Goal: Task Accomplishment & Management: Manage account settings

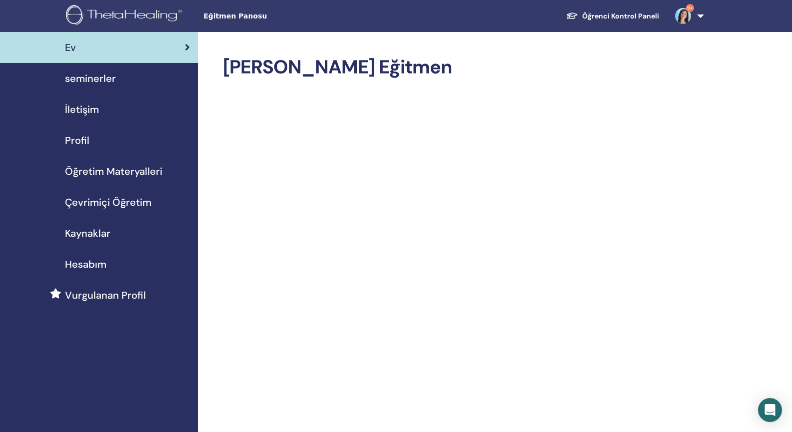
click at [83, 79] on span "seminerler" at bounding box center [90, 78] width 51 height 15
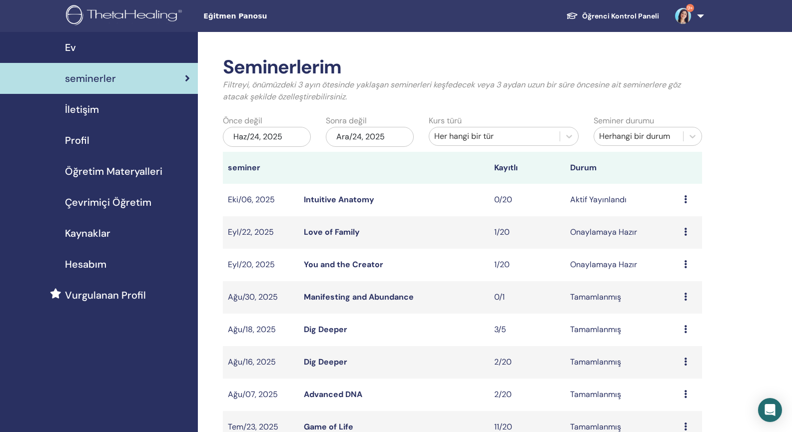
click at [343, 229] on link "Love of Family" at bounding box center [332, 232] width 56 height 10
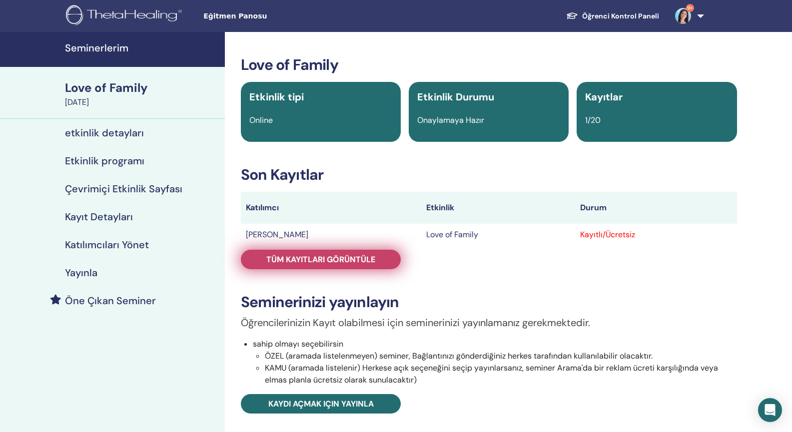
click at [331, 259] on span "Tüm kayıtları görüntüle" at bounding box center [320, 259] width 109 height 10
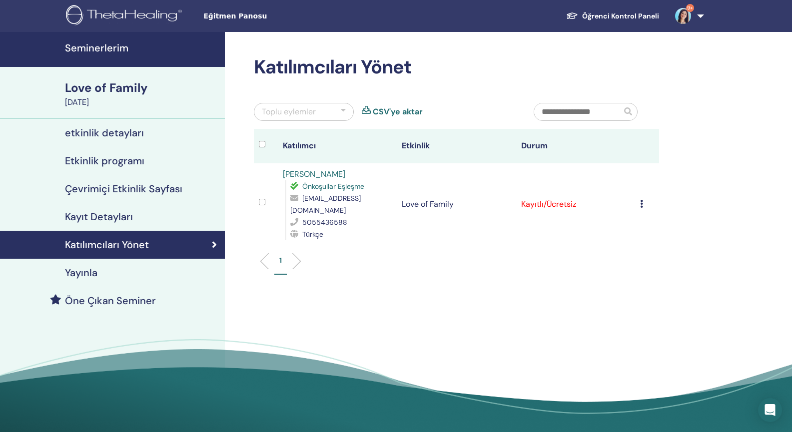
click at [640, 200] on icon at bounding box center [641, 204] width 3 height 8
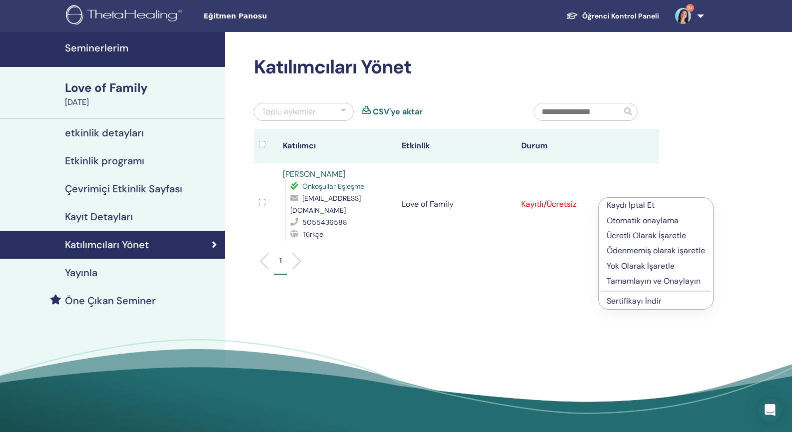
click at [630, 235] on p "Ücretli Olarak İşaretle" at bounding box center [656, 236] width 98 height 12
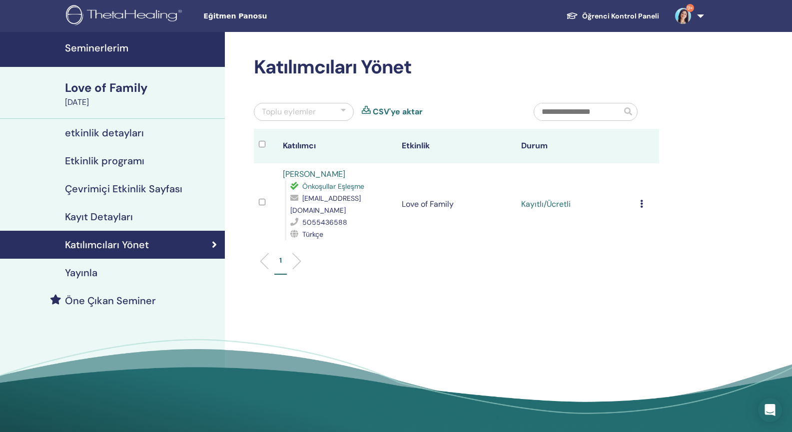
click at [642, 200] on icon at bounding box center [641, 204] width 3 height 8
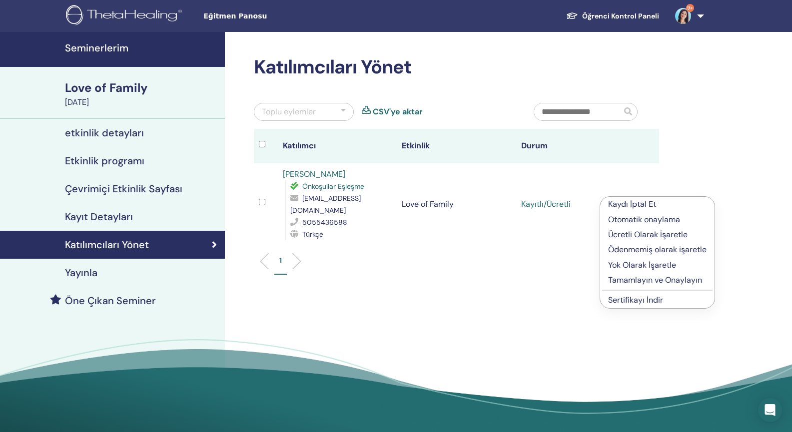
click at [628, 280] on p "Tamamlayın ve Onaylayın" at bounding box center [657, 280] width 98 height 12
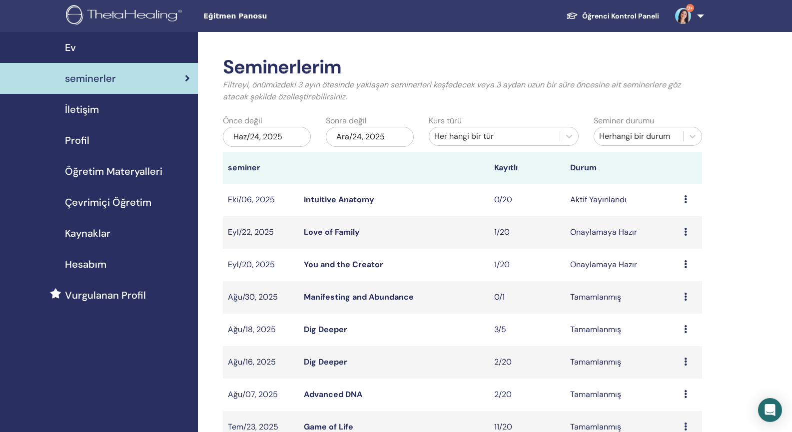
click at [343, 264] on link "You and the Creator" at bounding box center [343, 264] width 79 height 10
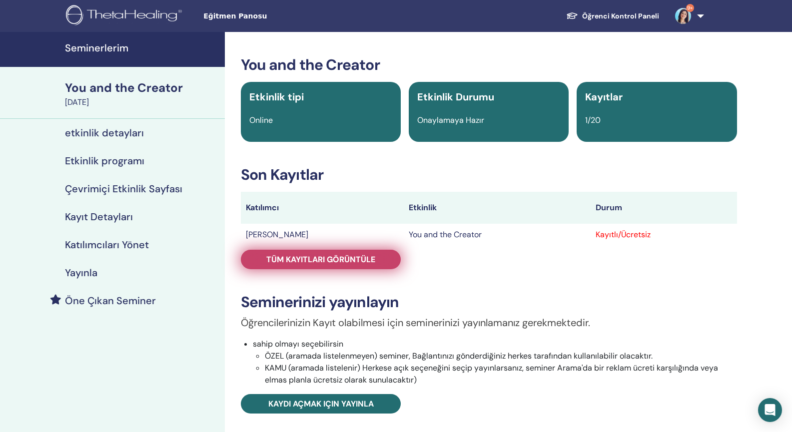
click at [358, 261] on span "Tüm kayıtları görüntüle" at bounding box center [320, 259] width 109 height 10
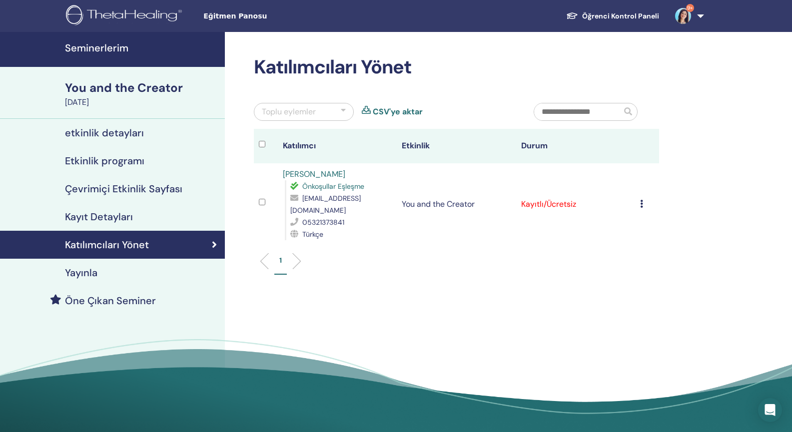
click at [641, 200] on icon at bounding box center [641, 204] width 3 height 8
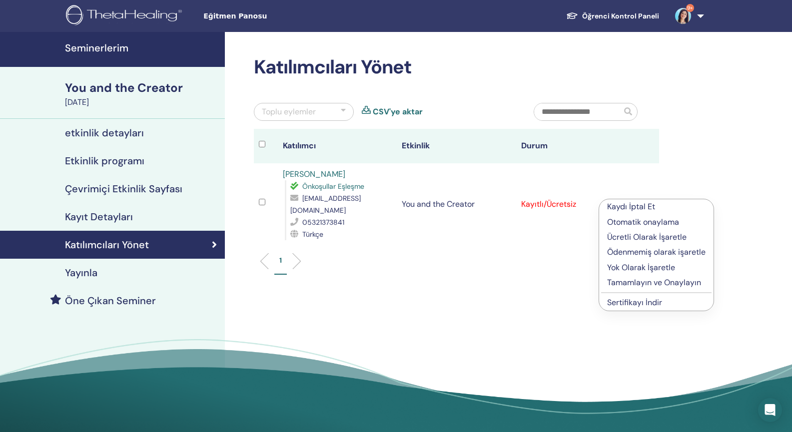
click at [629, 236] on p "Ücretli Olarak İşaretle" at bounding box center [656, 237] width 98 height 12
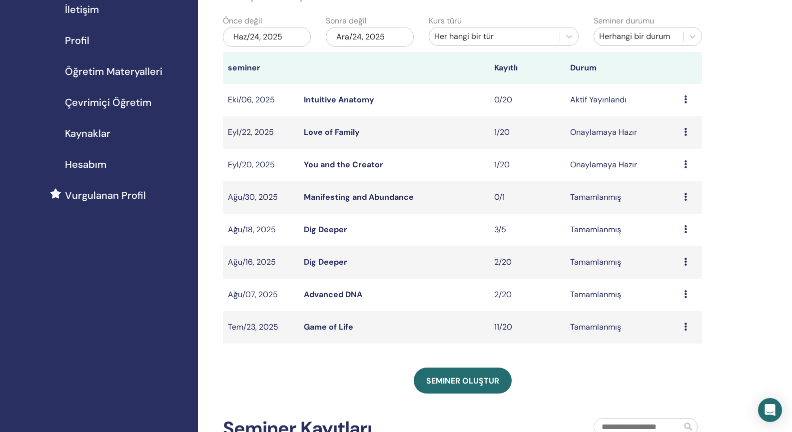
scroll to position [101, 0]
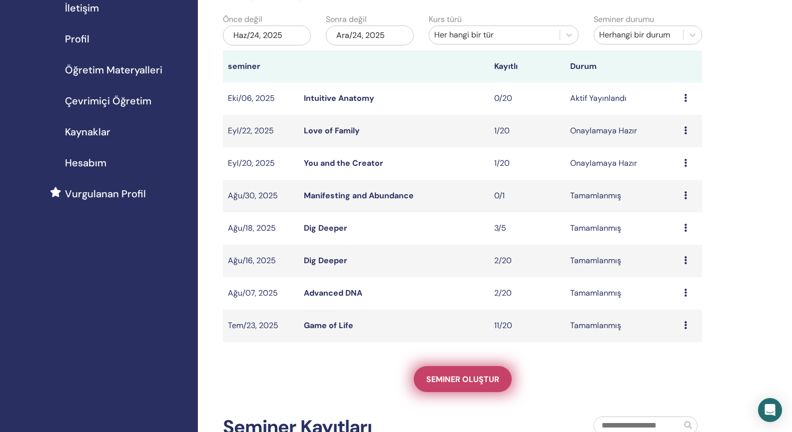
click at [434, 378] on span "Seminer oluştur" at bounding box center [462, 379] width 73 height 10
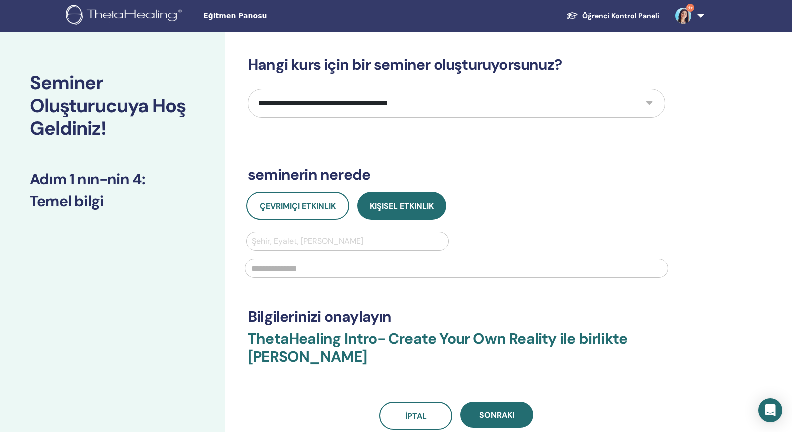
click at [478, 106] on select "**********" at bounding box center [456, 103] width 417 height 29
select select "****"
click at [248, 89] on select "**********" at bounding box center [456, 103] width 417 height 29
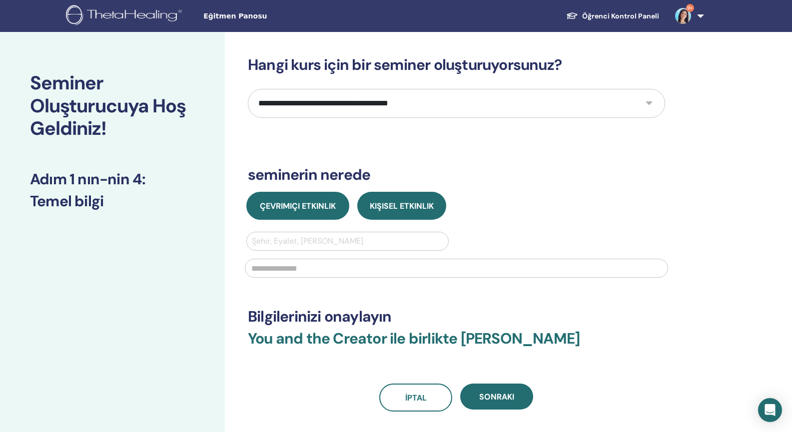
click at [338, 200] on button "Çevrimiçi Etkinlik" at bounding box center [297, 206] width 103 height 28
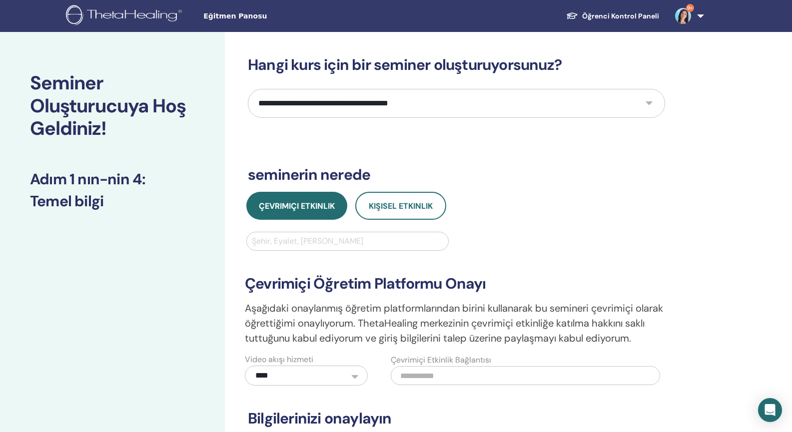
click at [327, 242] on div at bounding box center [347, 241] width 191 height 14
type input "******"
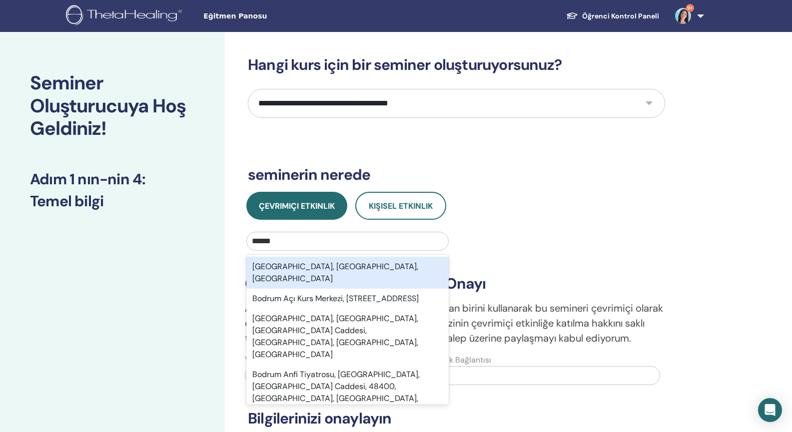
click at [333, 262] on div "Bodrum, Muğla, TUR" at bounding box center [347, 273] width 202 height 32
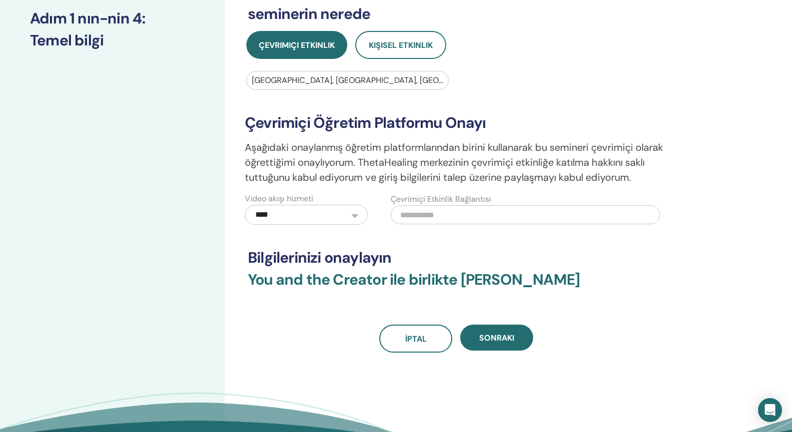
scroll to position [181, 0]
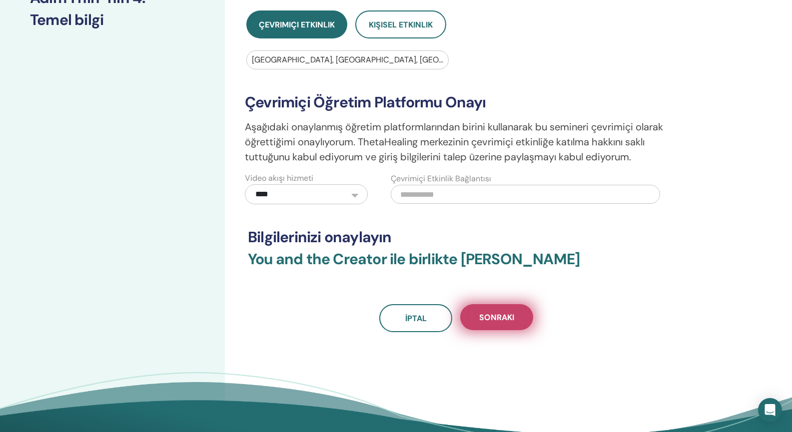
click at [493, 321] on span "Sonraki" at bounding box center [496, 317] width 35 height 10
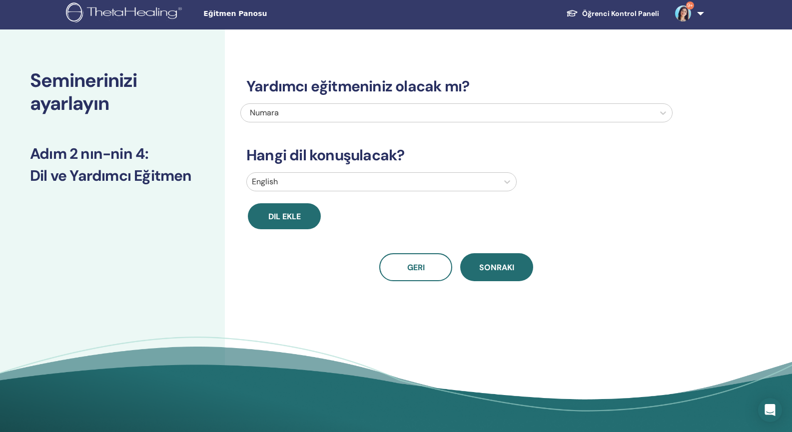
scroll to position [0, 0]
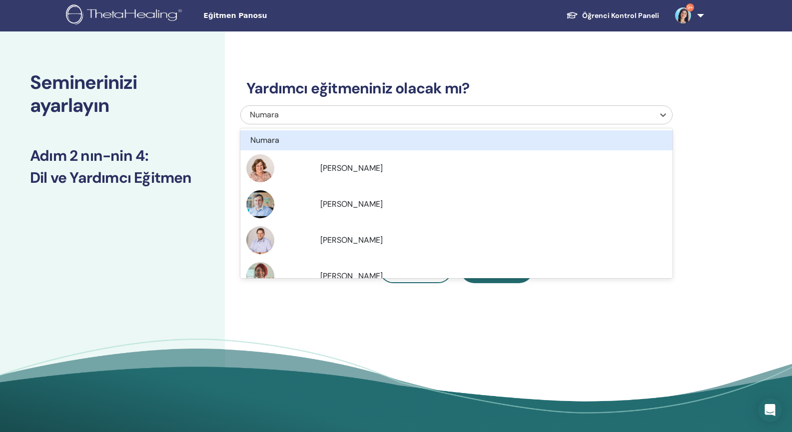
click at [448, 112] on div "Numara" at bounding box center [416, 115] width 332 height 12
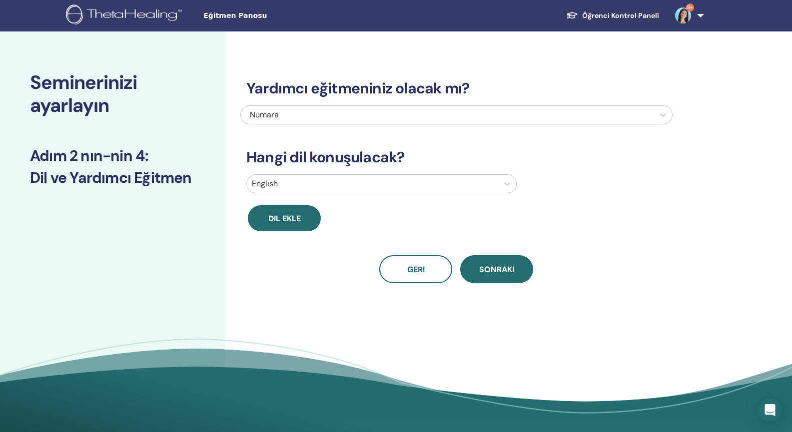
click at [359, 333] on div "Yardımcı eğitmeniniz olacak mı? Numara Hangi dil konuşulacak? English Dil ekle …" at bounding box center [489, 234] width 528 height 407
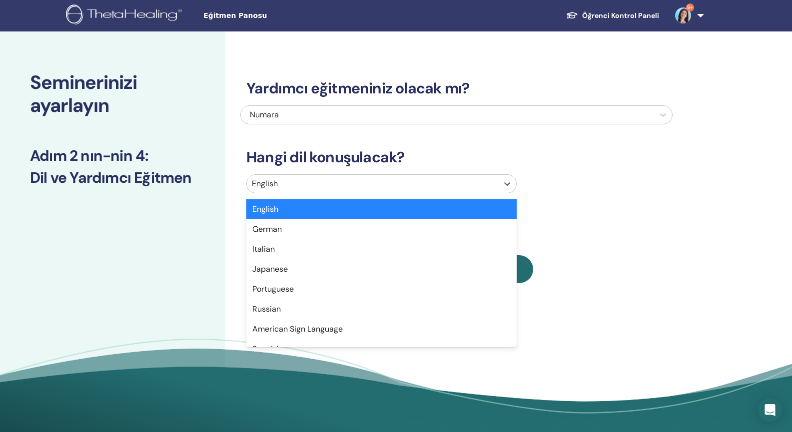
click at [355, 183] on div at bounding box center [372, 184] width 241 height 14
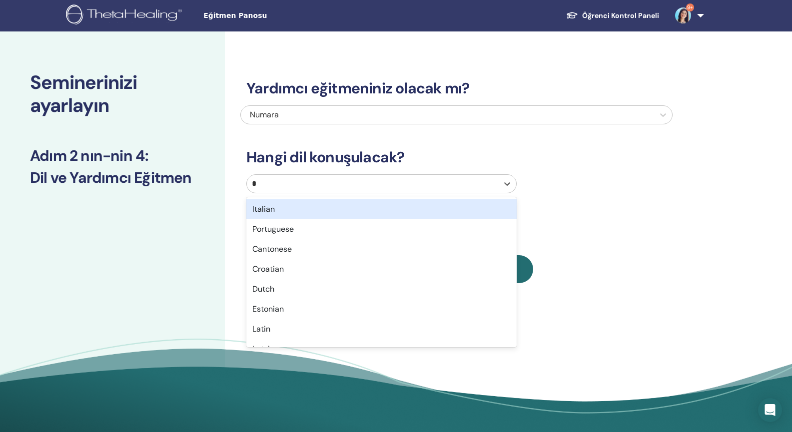
type input "**"
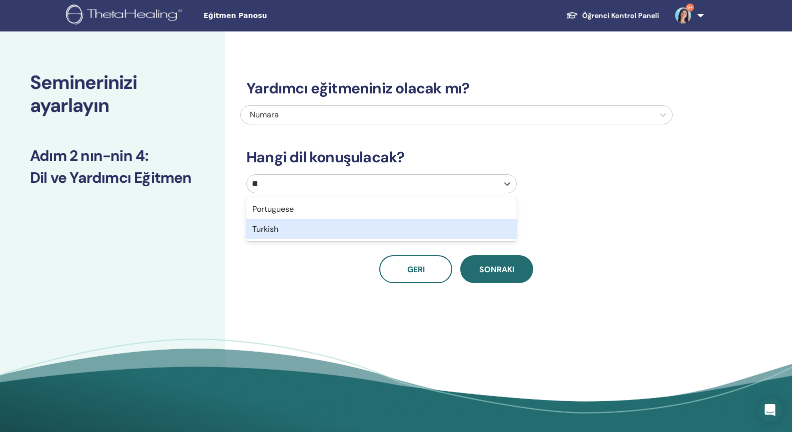
click at [326, 230] on div "Turkish" at bounding box center [381, 229] width 270 height 20
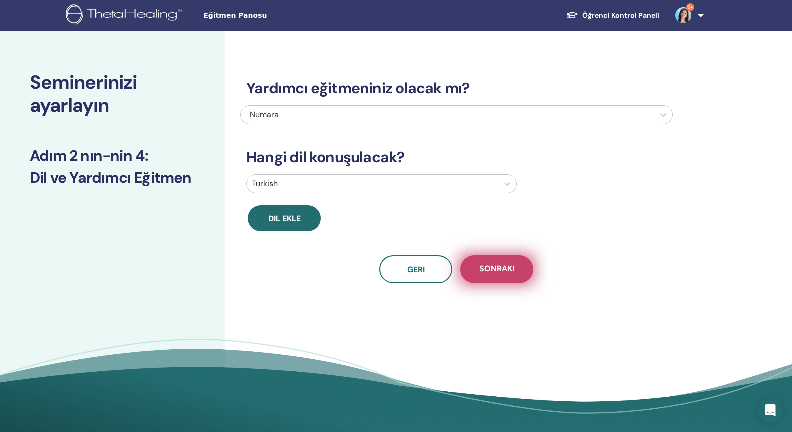
click at [488, 276] on button "Sonraki" at bounding box center [496, 269] width 73 height 28
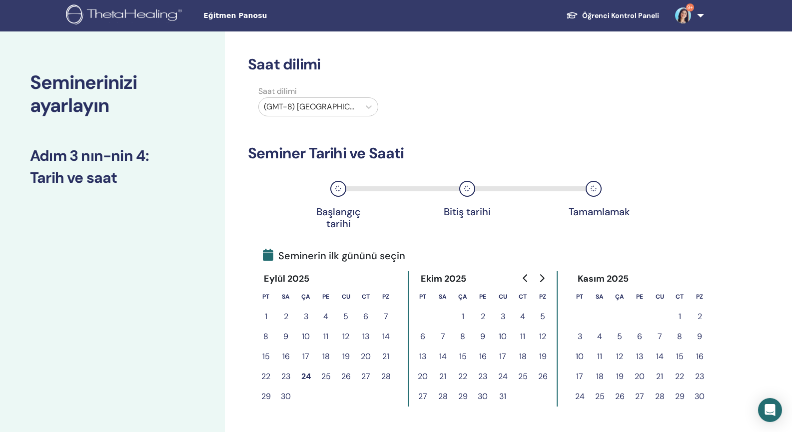
click at [349, 108] on div at bounding box center [309, 107] width 91 height 14
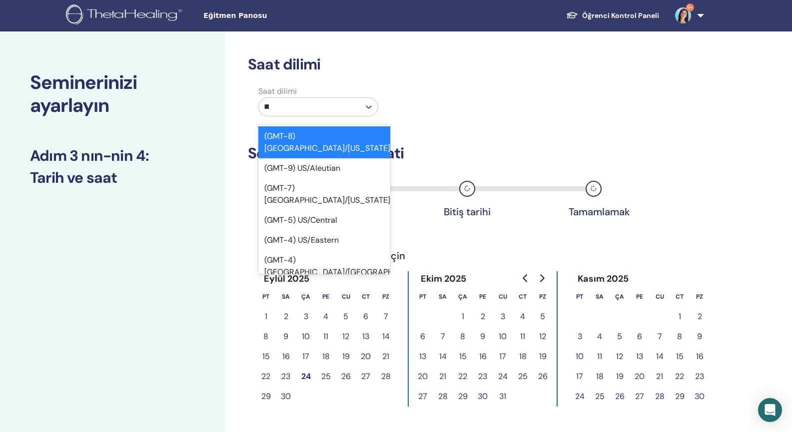
type input "***"
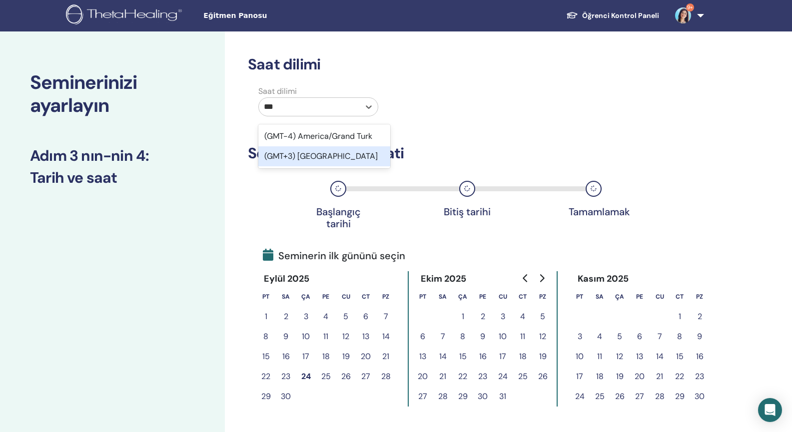
click at [344, 155] on div "(GMT+3) Turkey" at bounding box center [324, 156] width 132 height 20
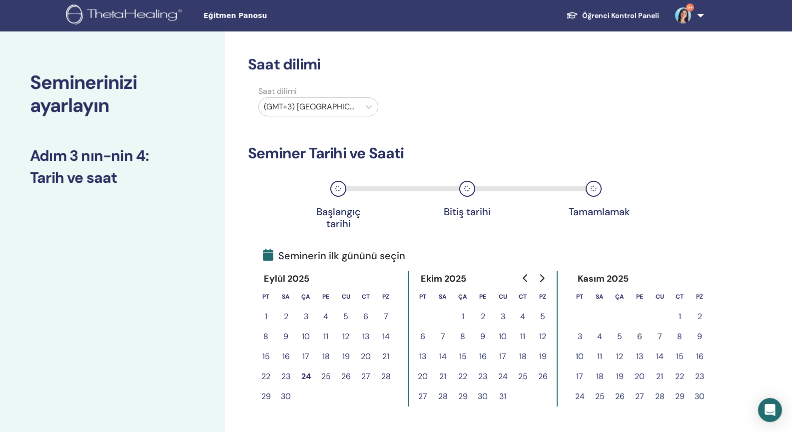
click at [306, 377] on button "24" at bounding box center [306, 377] width 20 height 20
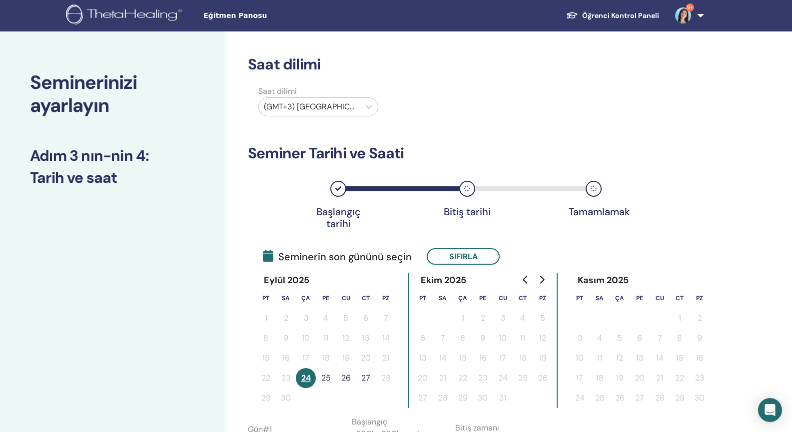
click at [323, 377] on button "25" at bounding box center [326, 378] width 20 height 20
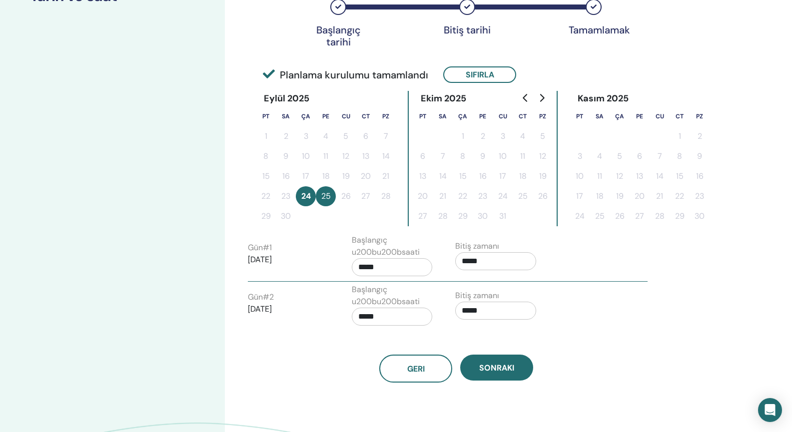
scroll to position [183, 0]
click at [499, 368] on span "Sonraki" at bounding box center [496, 367] width 35 height 10
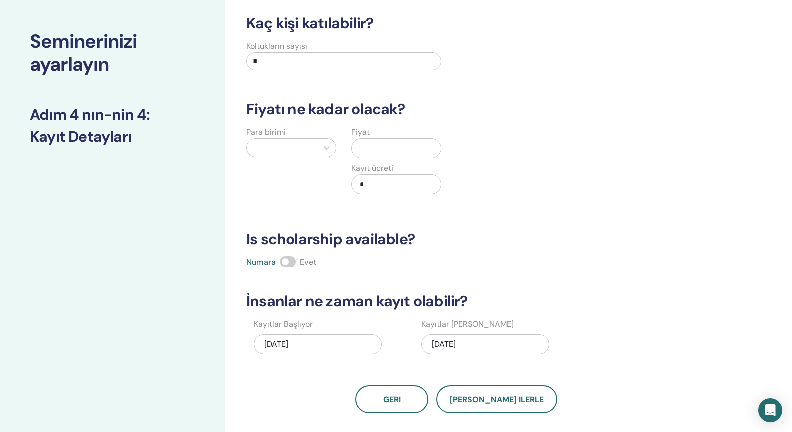
scroll to position [44, 0]
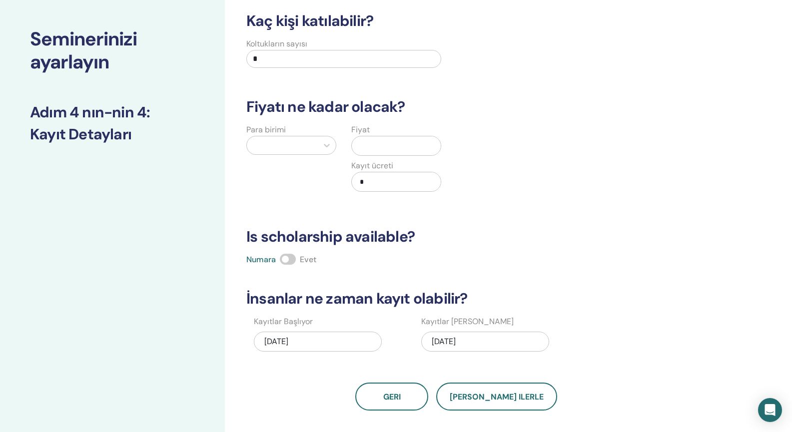
click at [357, 61] on input "*" at bounding box center [343, 59] width 195 height 18
type input "*"
click at [308, 143] on div at bounding box center [282, 145] width 61 height 14
type input "*"
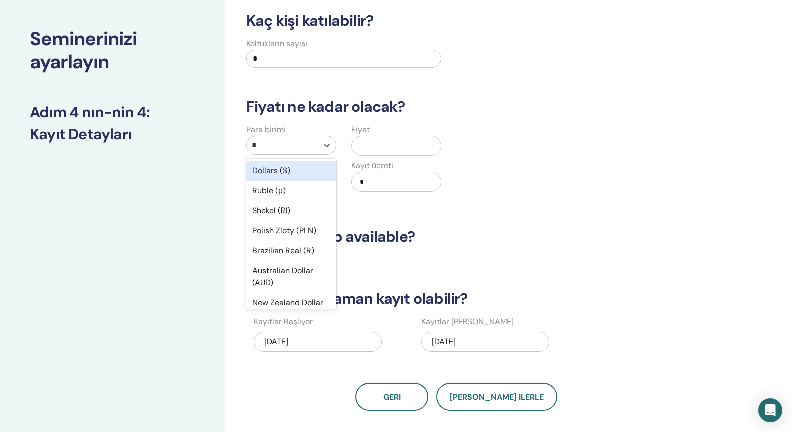
type input "**"
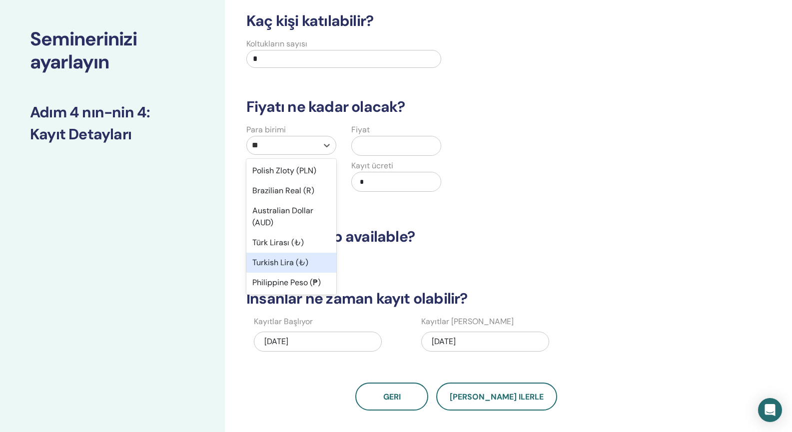
click at [274, 261] on div "Turkish Lira (₺)" at bounding box center [291, 263] width 90 height 20
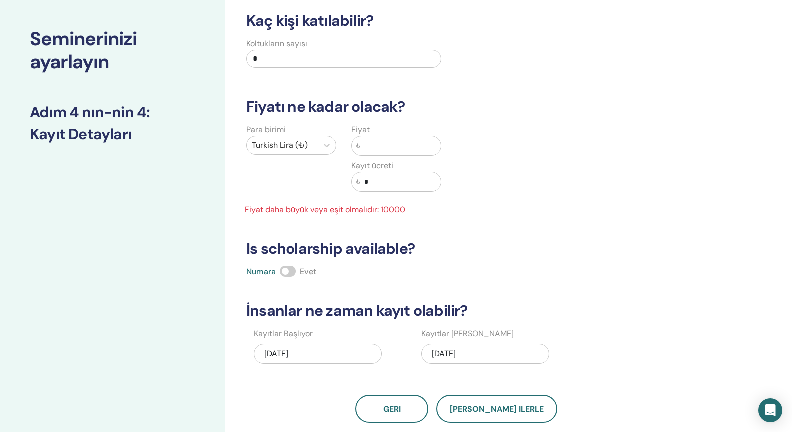
click at [398, 145] on input "text" at bounding box center [400, 145] width 80 height 19
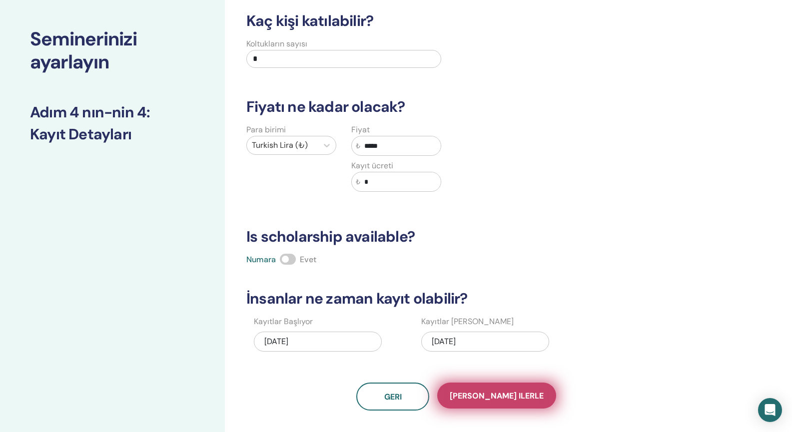
type input "*****"
click at [498, 395] on span "Kaydet ilerle" at bounding box center [497, 396] width 94 height 10
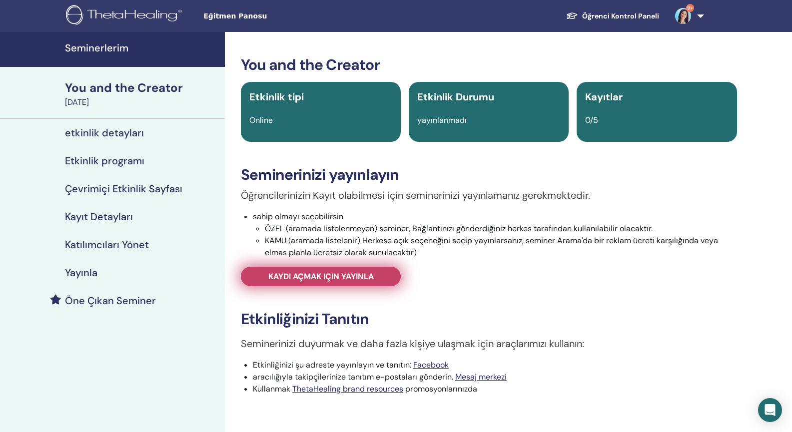
click at [381, 279] on link "Kaydı açmak için yayınla" at bounding box center [321, 276] width 160 height 19
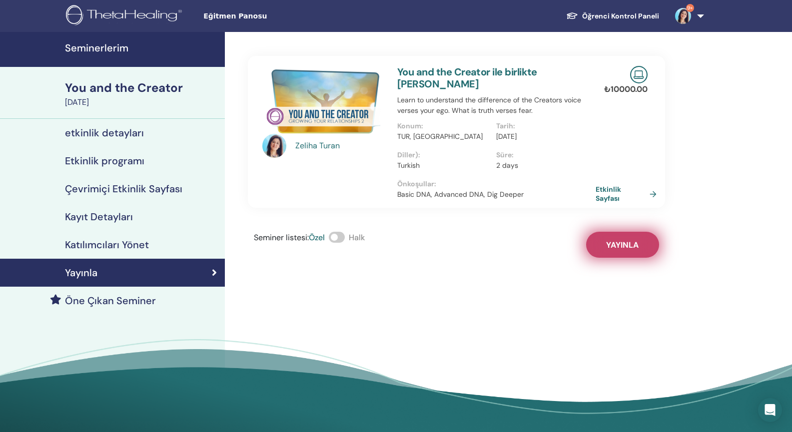
click at [613, 240] on span "Yayınla" at bounding box center [622, 245] width 32 height 10
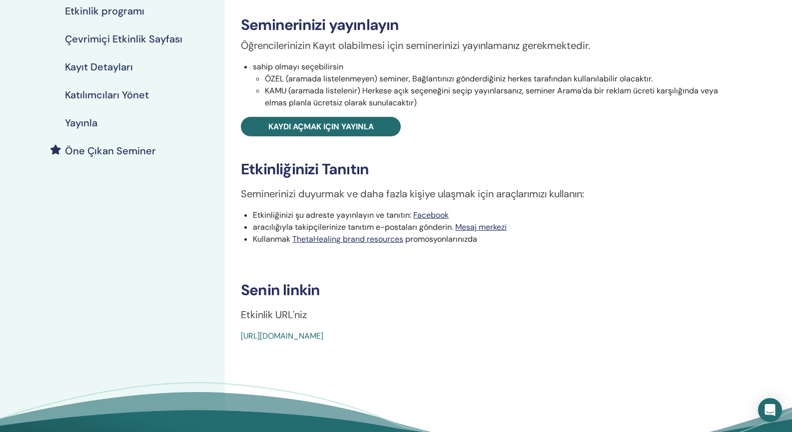
scroll to position [159, 0]
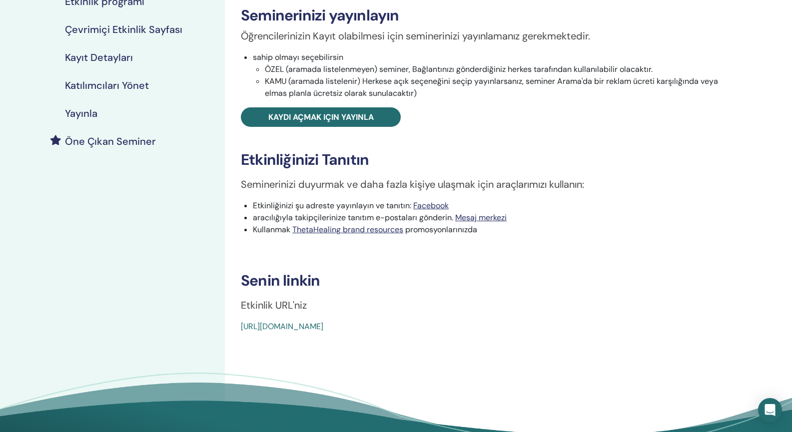
drag, startPoint x: 239, startPoint y: 327, endPoint x: 473, endPoint y: 334, distance: 233.6
click at [473, 334] on div "You and the Creator Etkinlik tipi Online Etkinlik Durumu yayınlanmadı Kayıtlar …" at bounding box center [489, 173] width 528 height 600
copy link "https://www.thetahealing.com/seminar-378263-details.html"
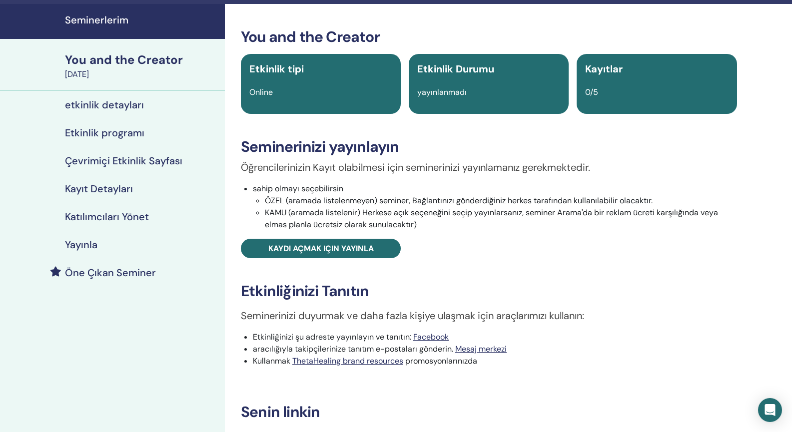
scroll to position [0, 0]
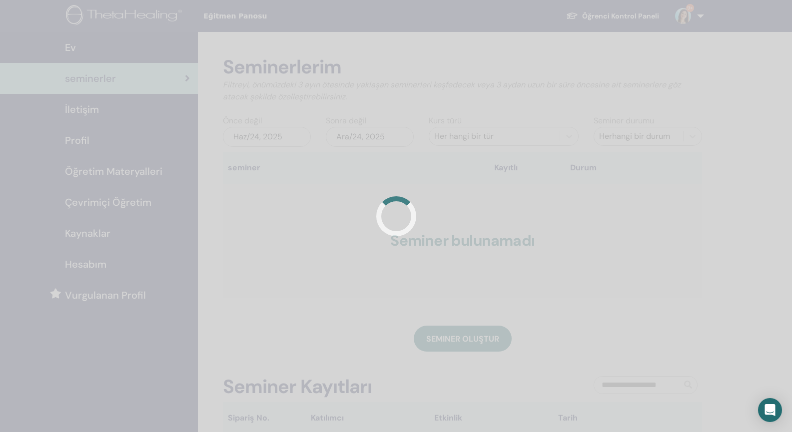
scroll to position [101, 0]
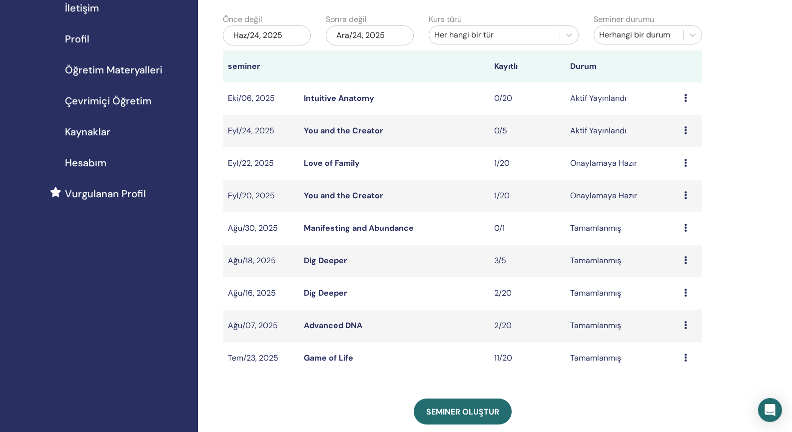
click at [342, 94] on link "Intuitive Anatomy" at bounding box center [339, 98] width 70 height 10
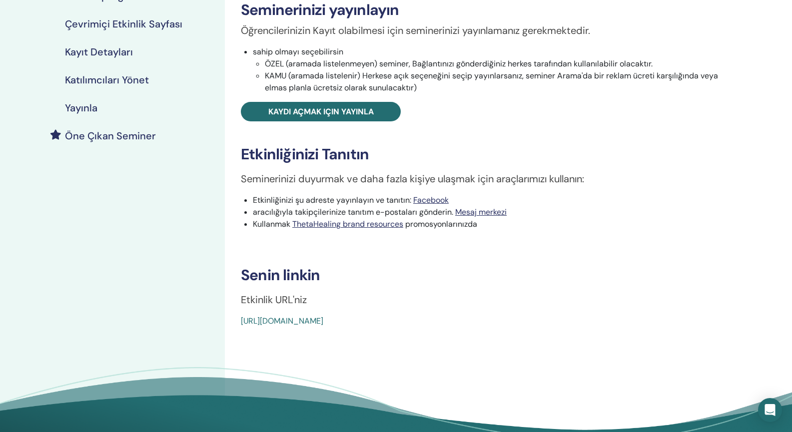
scroll to position [167, 0]
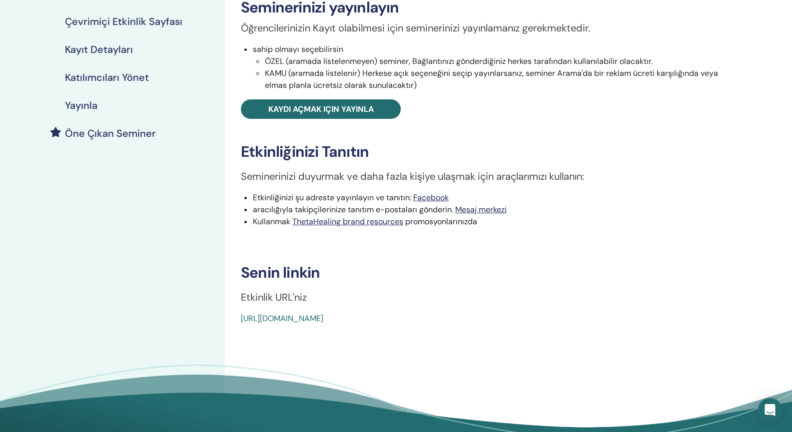
drag, startPoint x: 239, startPoint y: 319, endPoint x: 498, endPoint y: 320, distance: 259.5
click at [498, 320] on div "Intuitive Anatomy Etkinlik tipi Online Etkinlik Durumu Aktif Yayınlandı Kayıtla…" at bounding box center [489, 107] width 516 height 436
copy link "[URL][DOMAIN_NAME]"
